Goal: Task Accomplishment & Management: Manage account settings

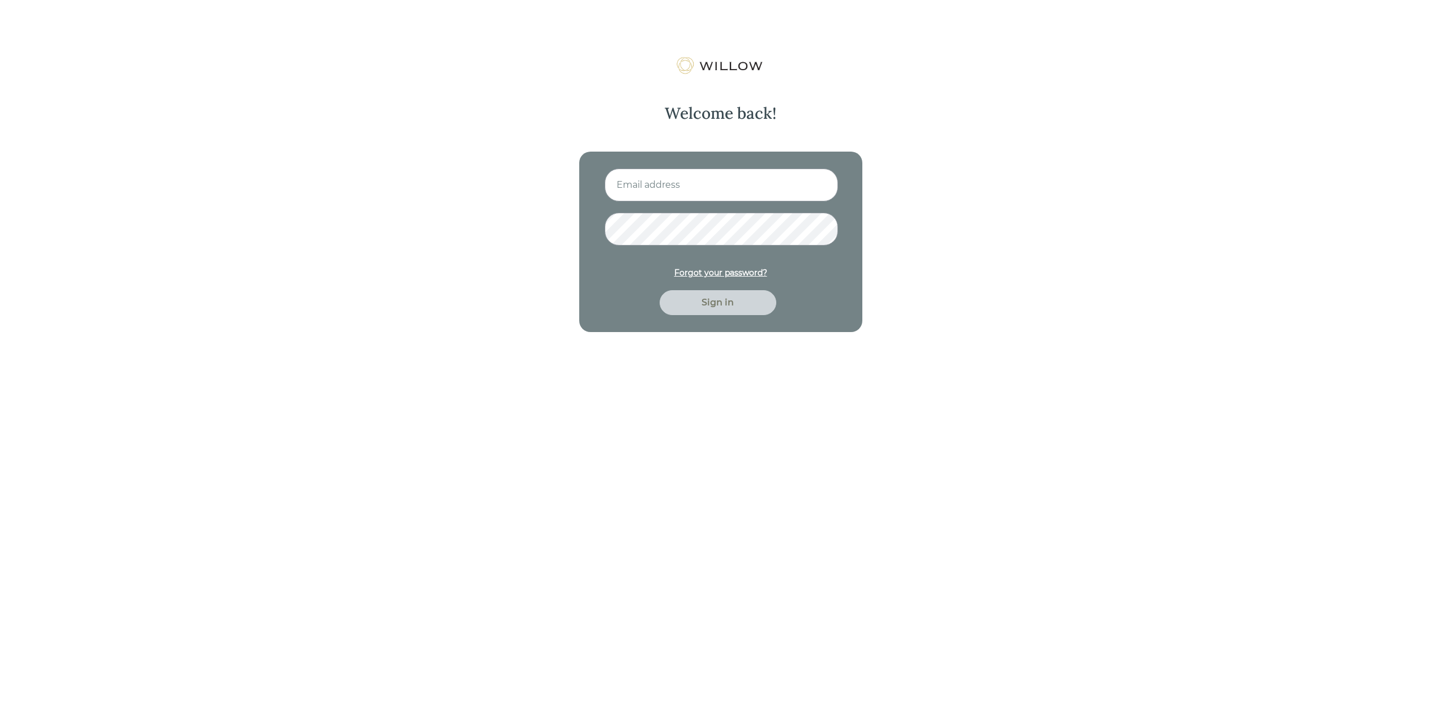
type input "[EMAIL_ADDRESS][DOMAIN_NAME]"
click at [709, 311] on div "Sign in" at bounding box center [717, 302] width 117 height 25
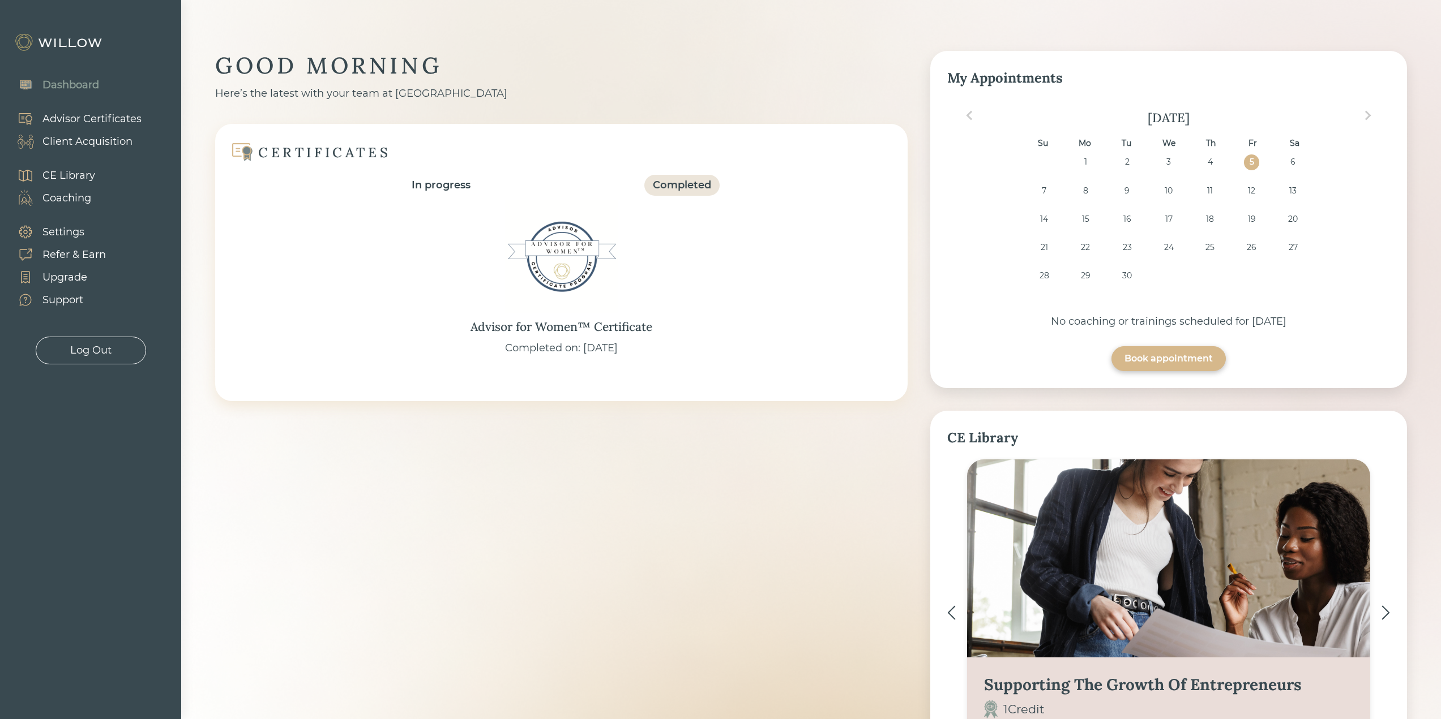
click at [117, 143] on div "Client Acquisition" at bounding box center [87, 141] width 90 height 15
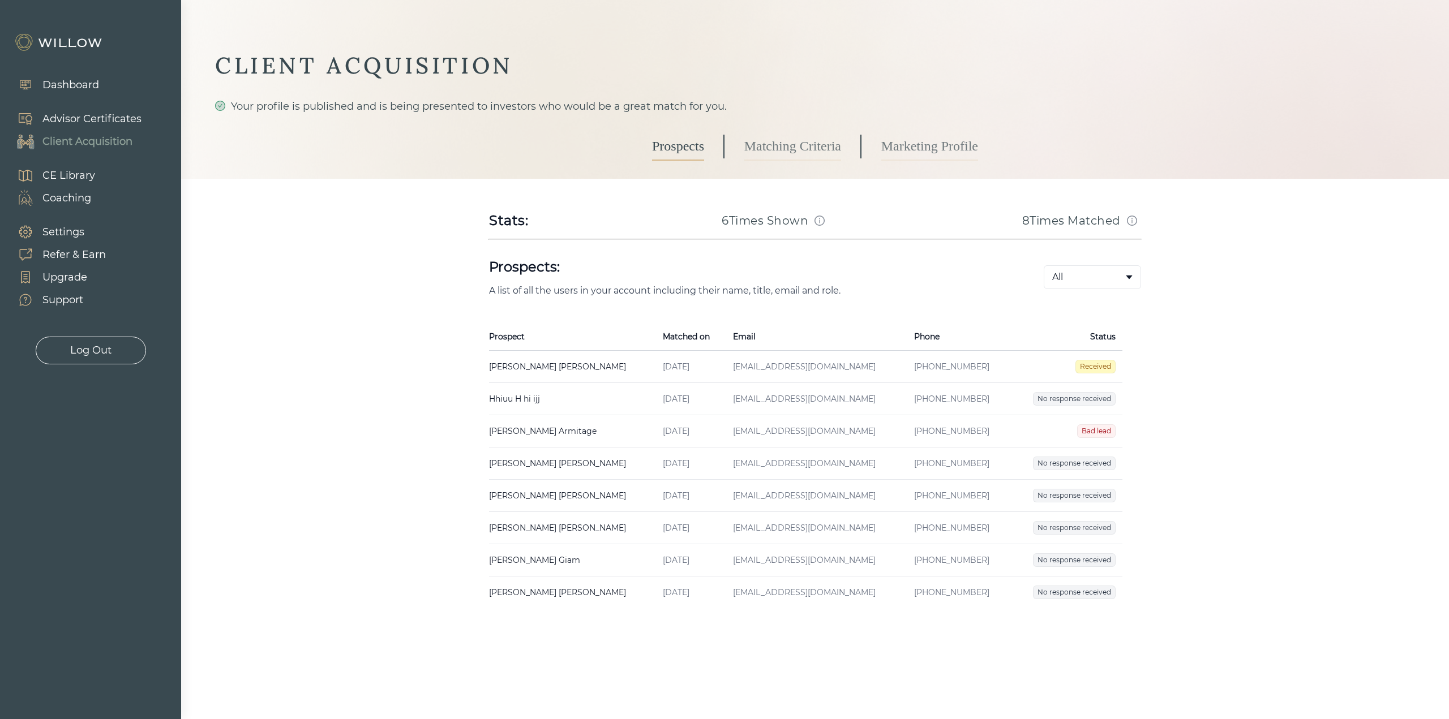
click at [89, 340] on div "Log Out" at bounding box center [91, 351] width 110 height 28
